Goal: Task Accomplishment & Management: Complete application form

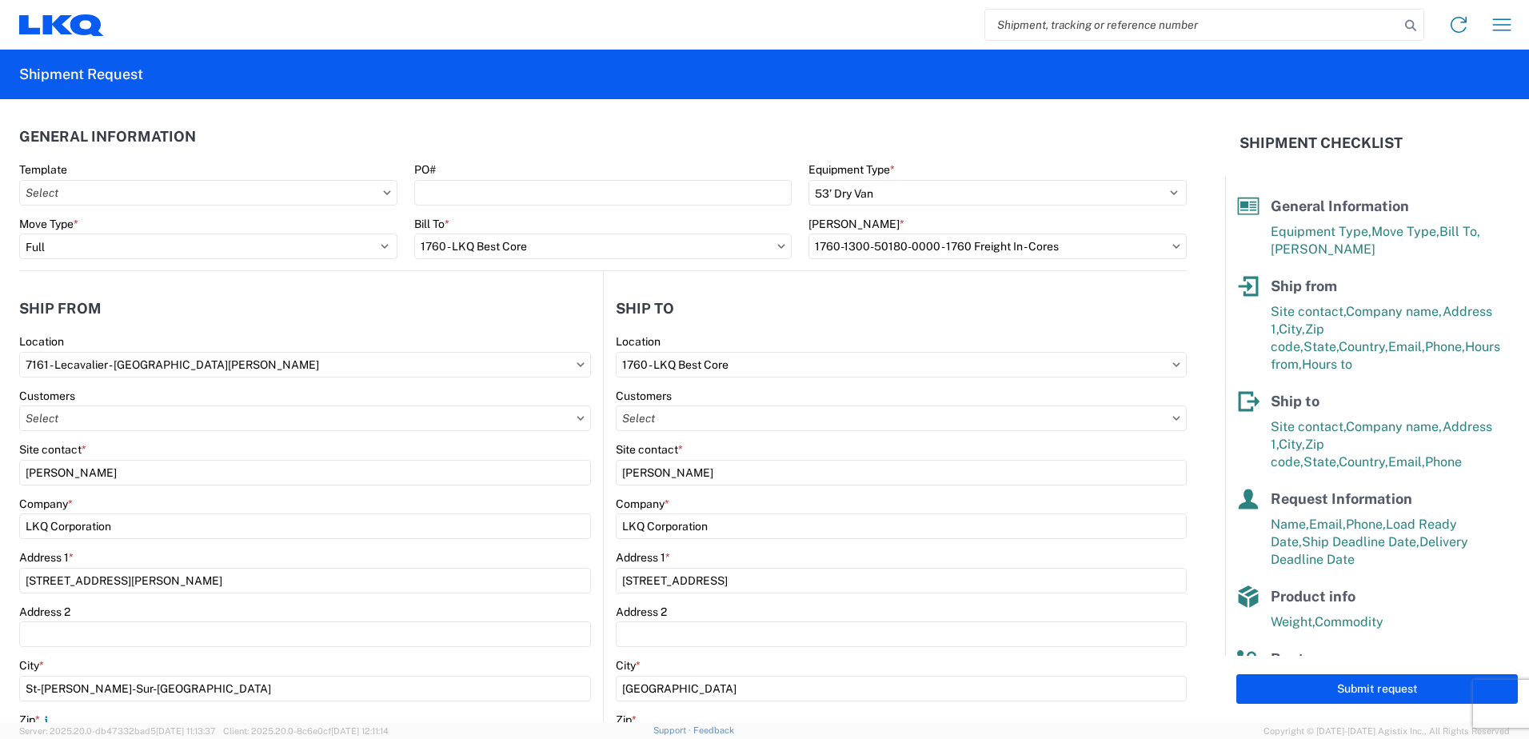
select select "STDV"
select select "FULL"
select select "QC"
select select "CA"
select select "[GEOGRAPHIC_DATA]"
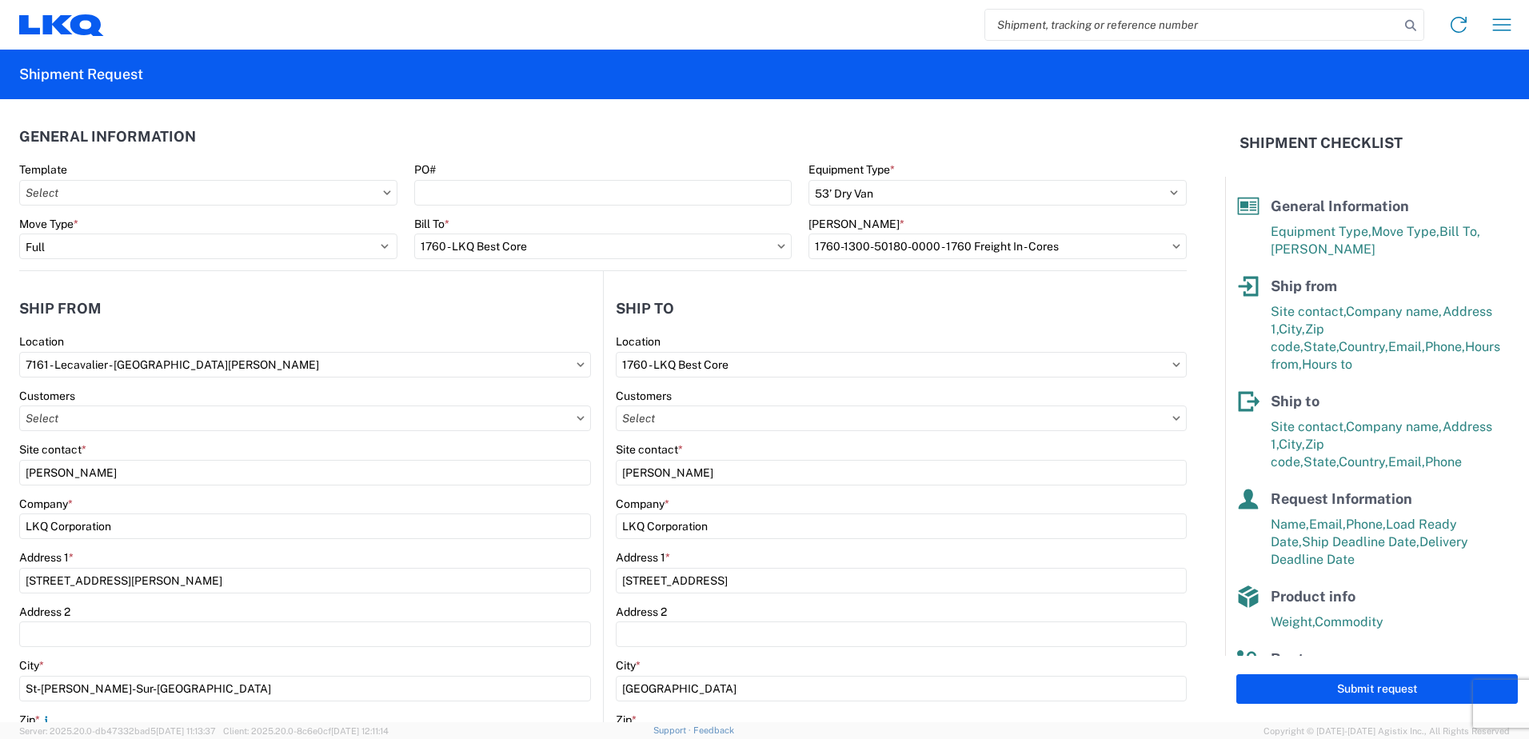
select select "US"
select select "LBS"
select select "IN"
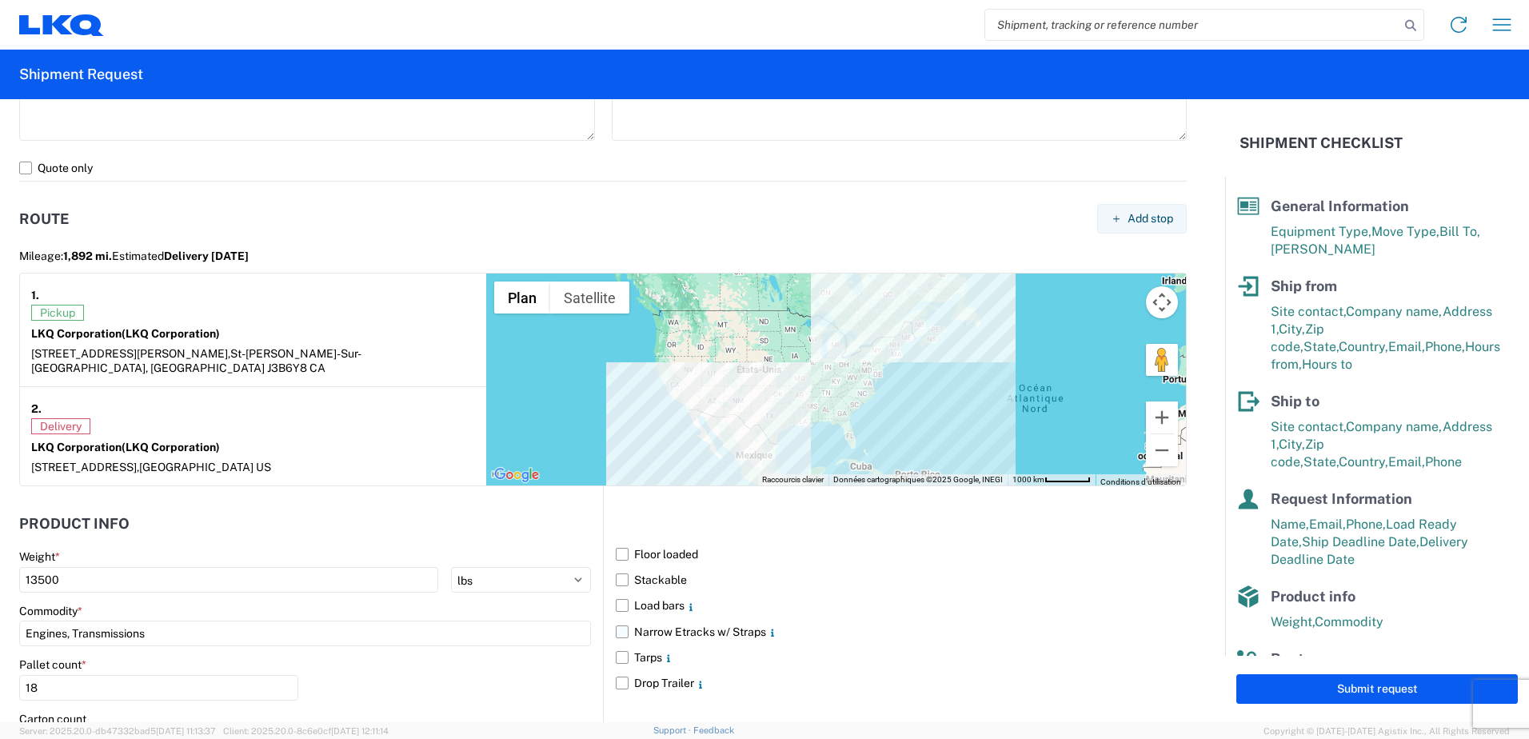
scroll to position [1390, 0]
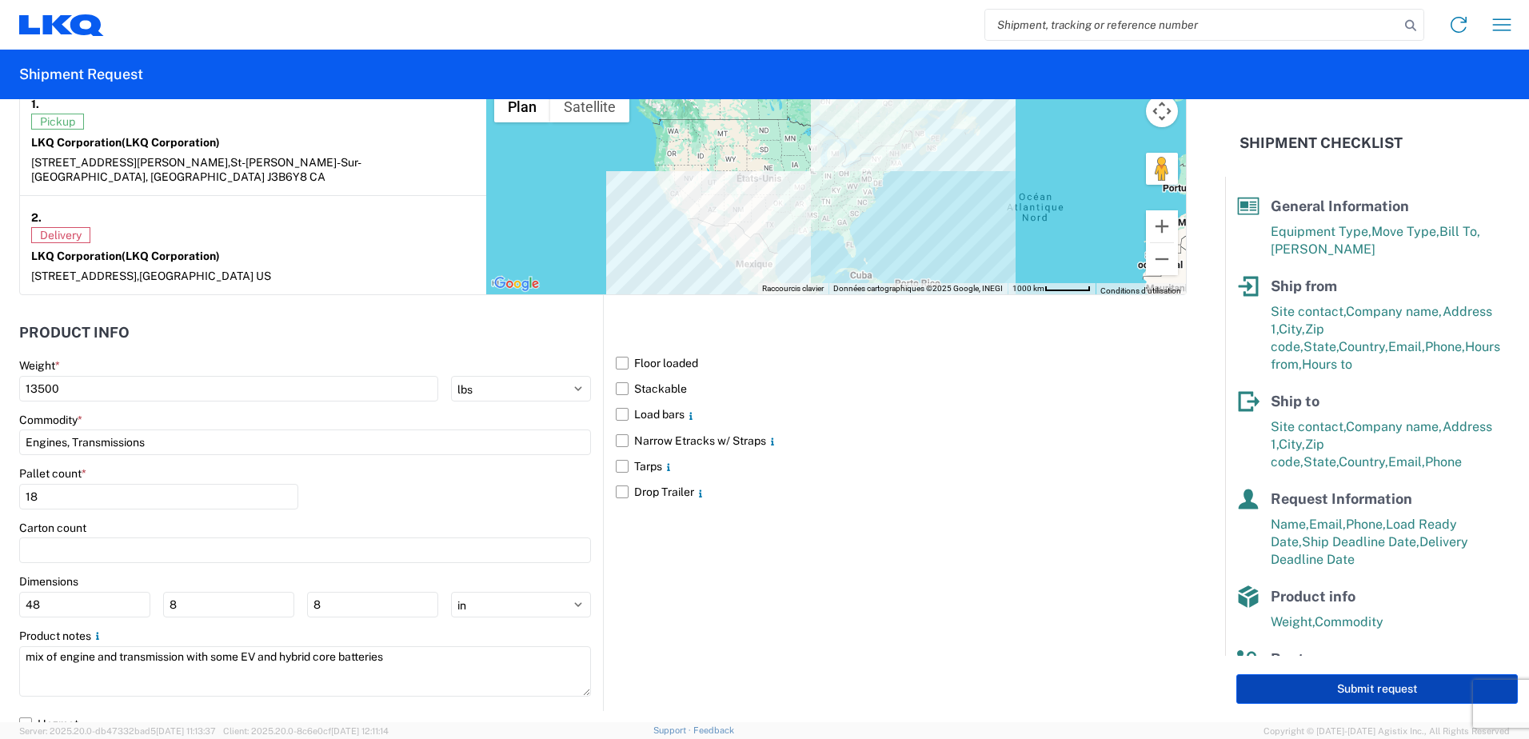
click at [1377, 687] on button "Submit request" at bounding box center [1376, 689] width 281 height 30
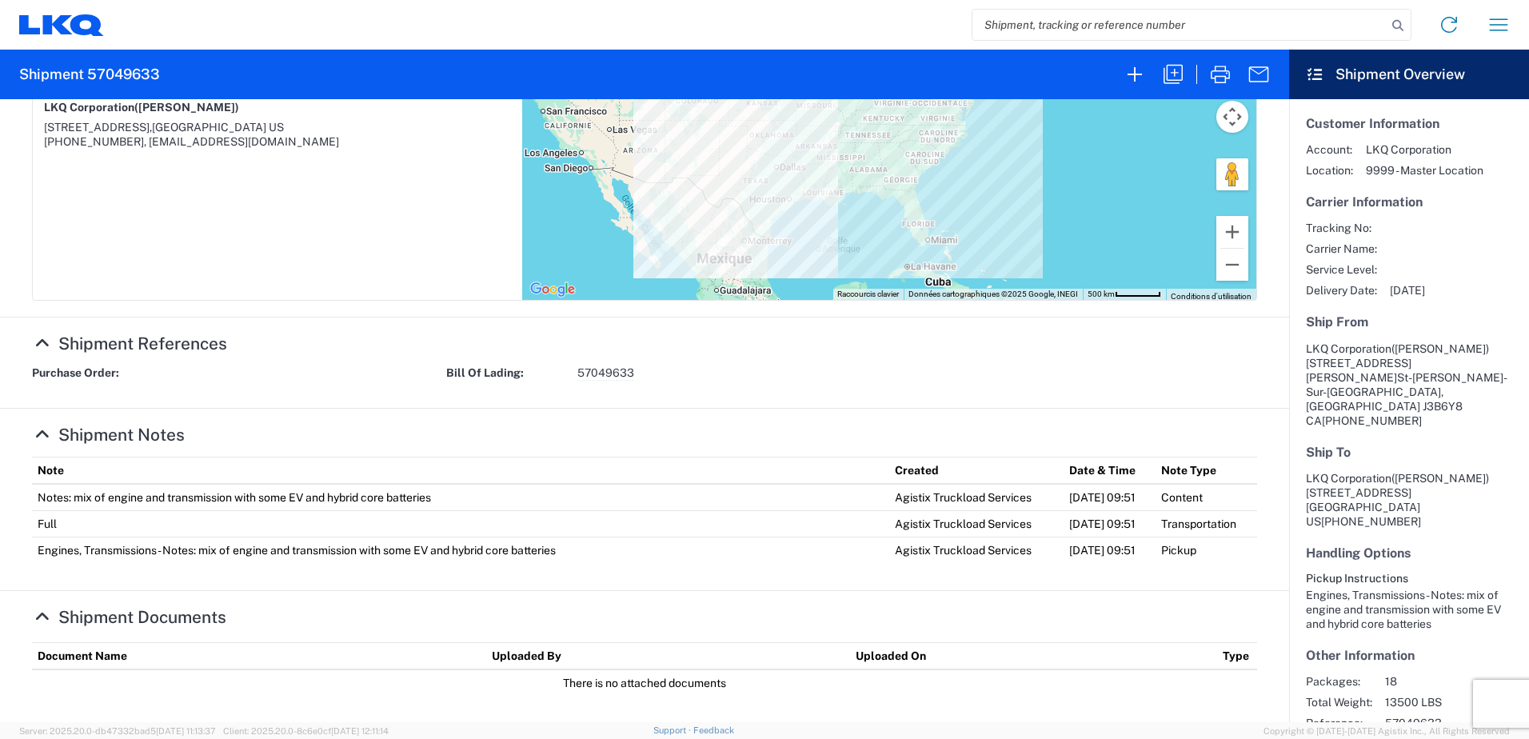
scroll to position [401, 0]
